Goal: Transaction & Acquisition: Purchase product/service

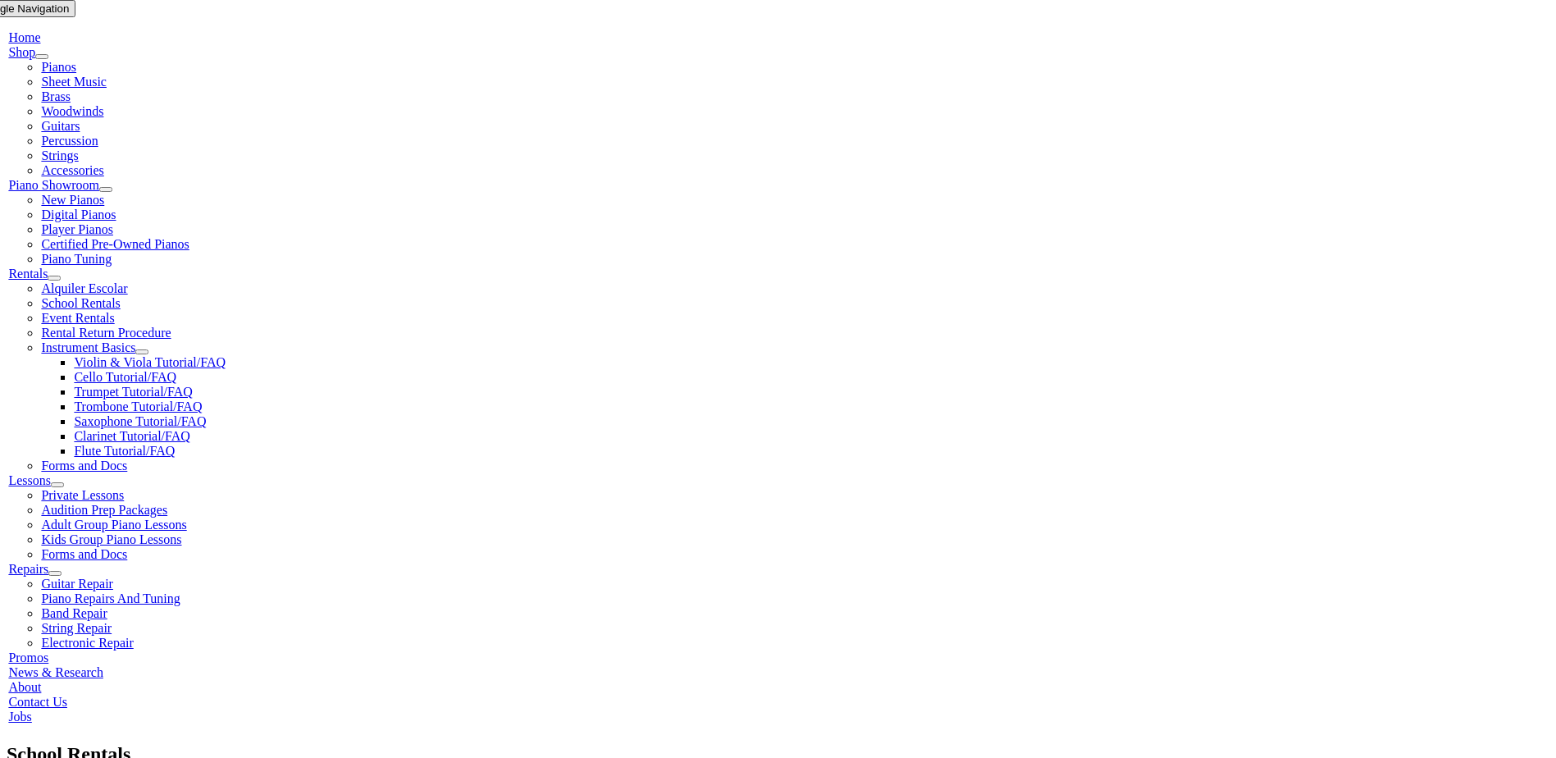
scroll to position [328, 0]
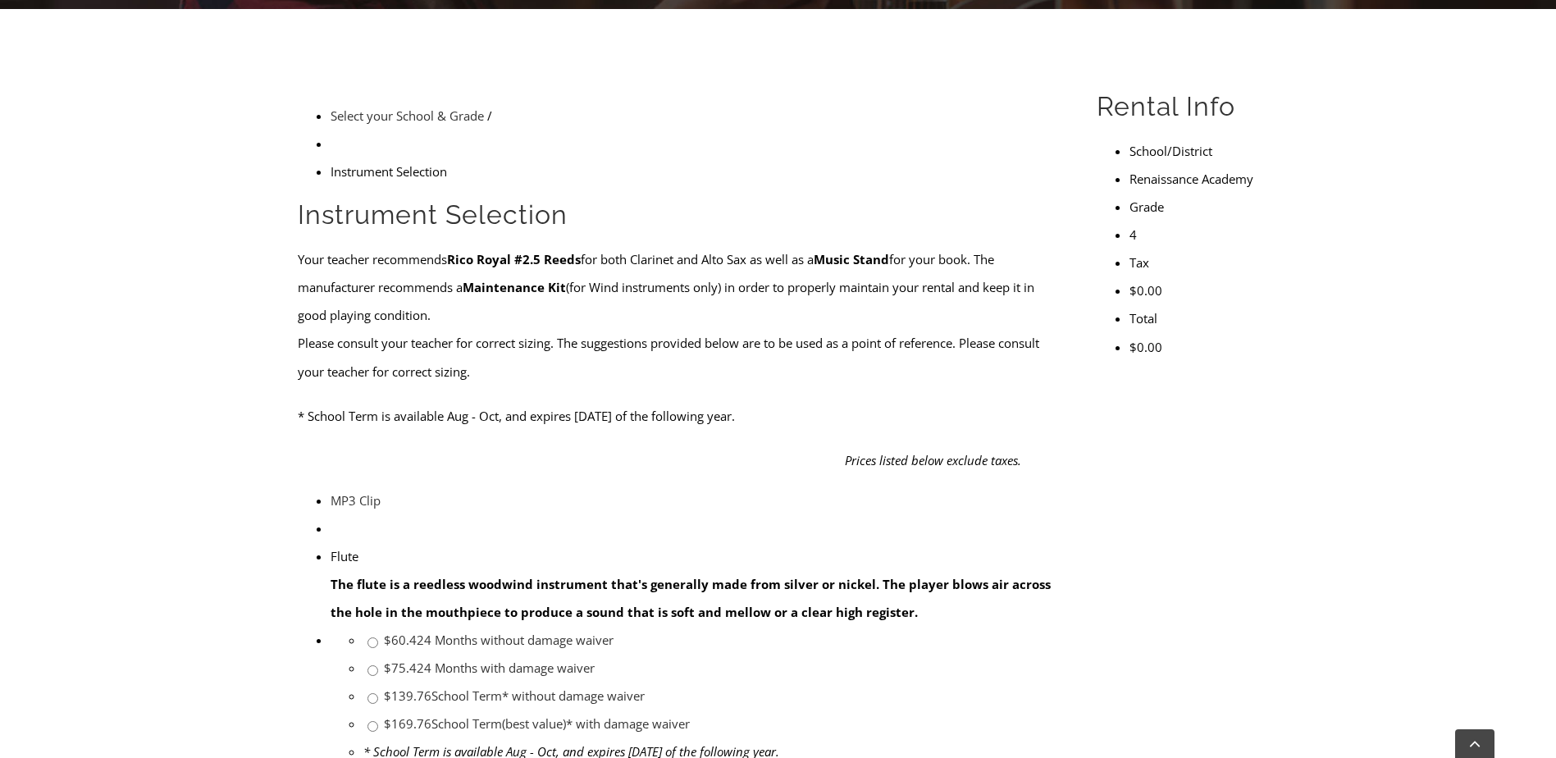
scroll to position [410, 0]
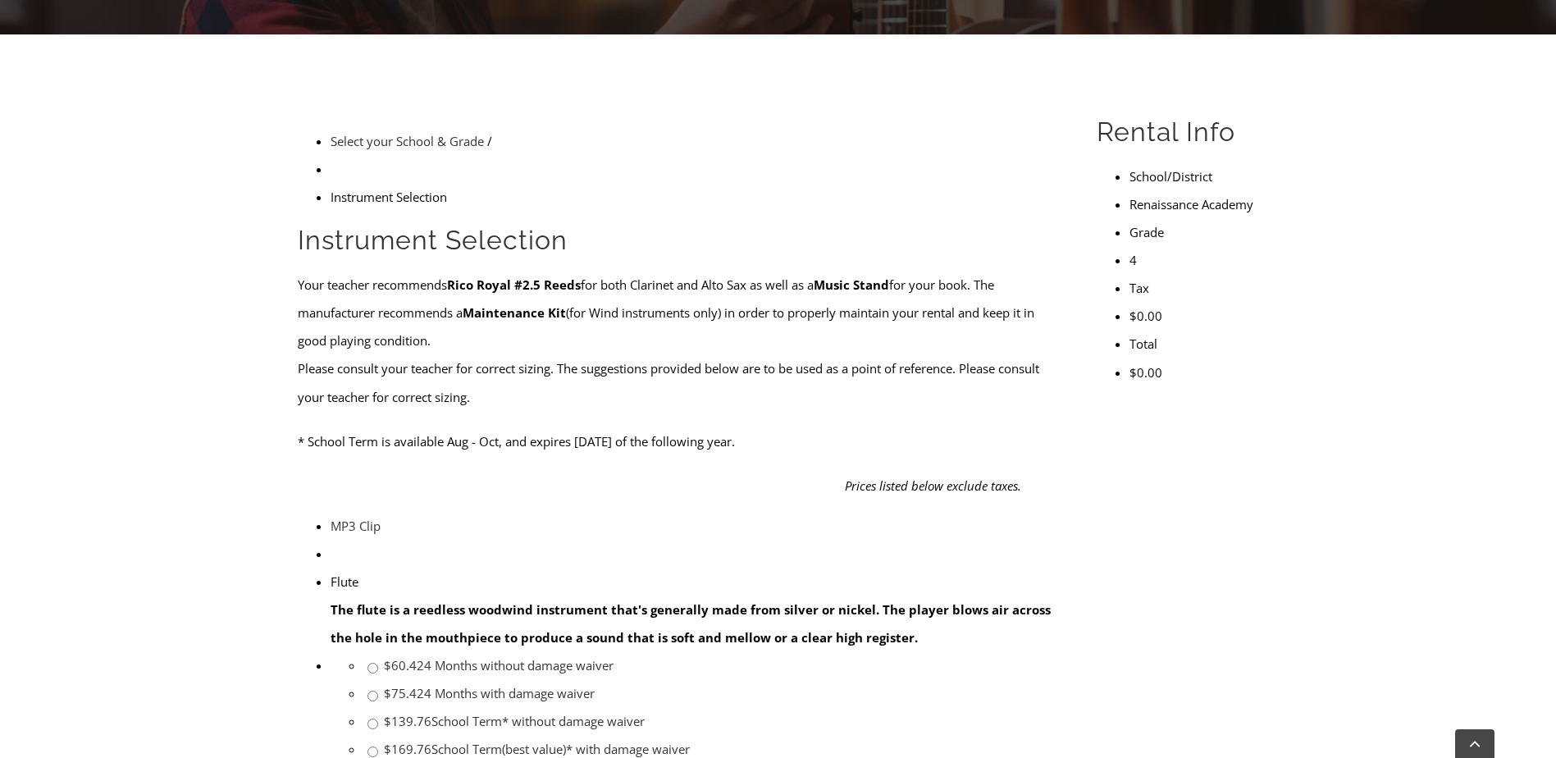
click at [331, 540] on img at bounding box center [331, 540] width 0 height 0
click at [497, 601] on strong "The flute is a reedless woodwind instrument that's generally made from silver o…" at bounding box center [691, 623] width 720 height 44
click at [331, 518] on link "MP3 Clip" at bounding box center [356, 526] width 50 height 16
click at [331, 540] on img at bounding box center [331, 540] width 0 height 0
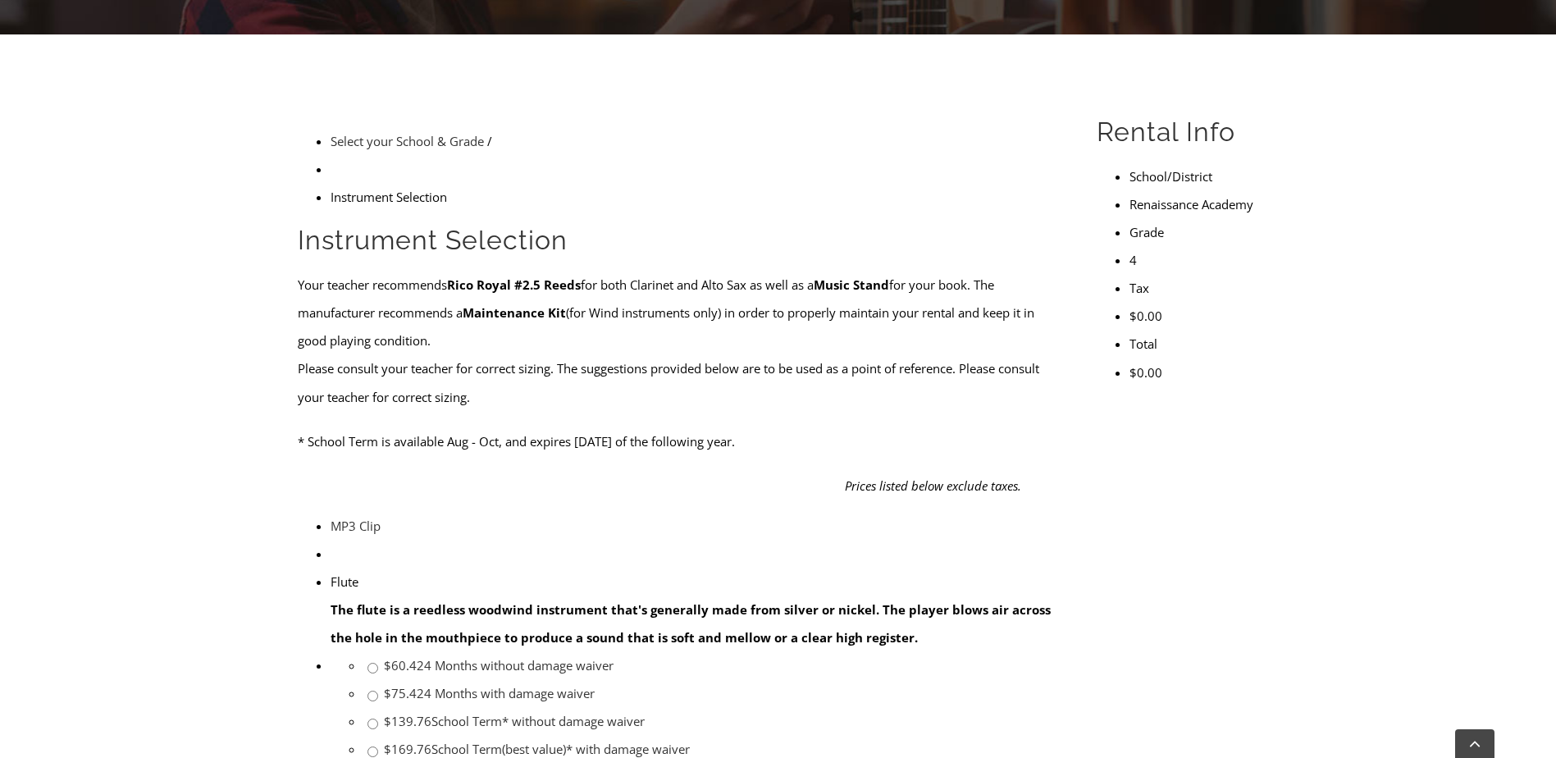
click at [331, 540] on img at bounding box center [331, 540] width 0 height 0
